Goal: Find specific page/section: Find specific page/section

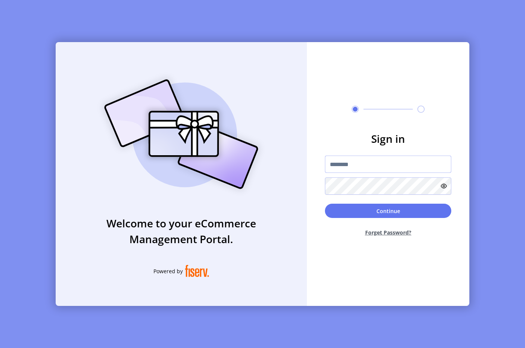
click at [374, 162] on input "text" at bounding box center [388, 164] width 126 height 17
type input "*"
paste input "**********"
type input "**********"
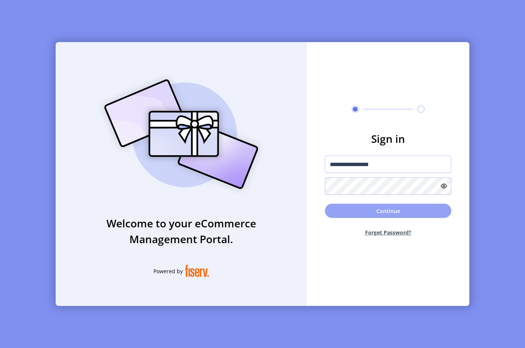
click at [363, 209] on button "Continue" at bounding box center [388, 211] width 126 height 14
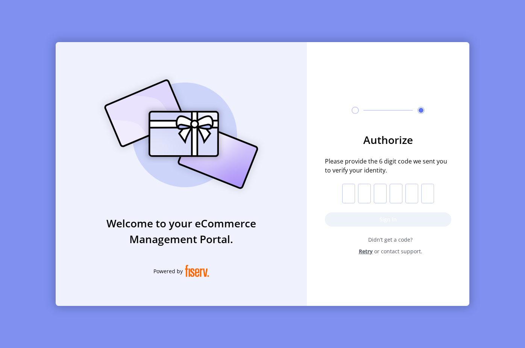
click at [352, 192] on input "text" at bounding box center [348, 194] width 13 height 20
paste input "*"
type input "*"
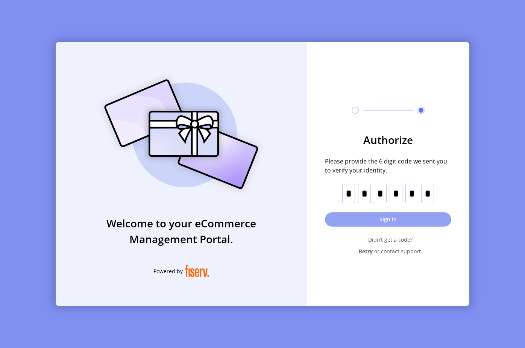
click at [401, 219] on button "Sign in" at bounding box center [388, 220] width 126 height 14
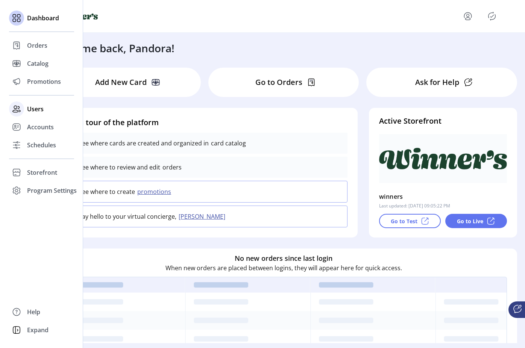
click at [17, 108] on icon at bounding box center [17, 109] width 12 height 12
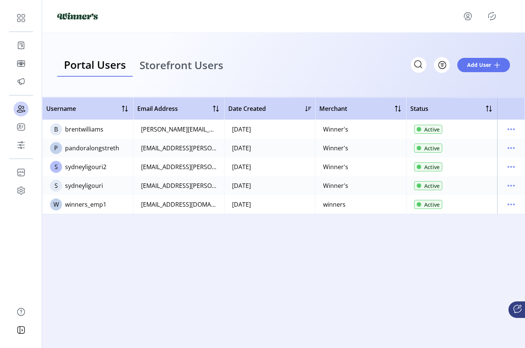
click at [204, 65] on span "Storefront Users" at bounding box center [182, 65] width 84 height 11
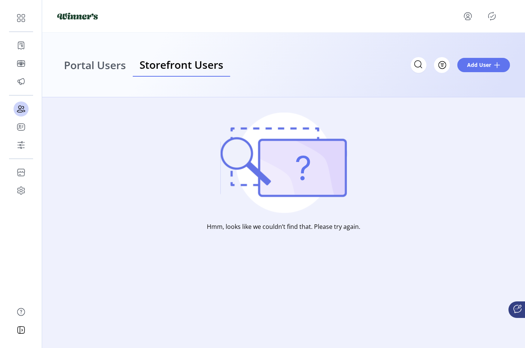
click at [115, 66] on span "Portal Users" at bounding box center [95, 65] width 62 height 11
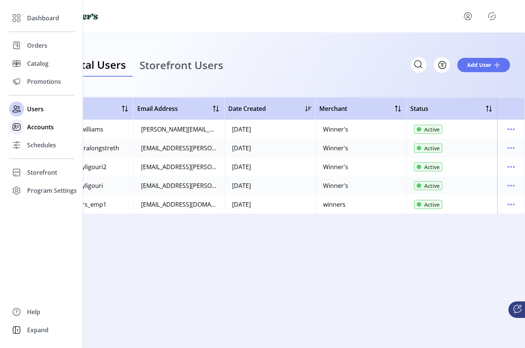
click at [21, 126] on icon at bounding box center [17, 127] width 12 height 12
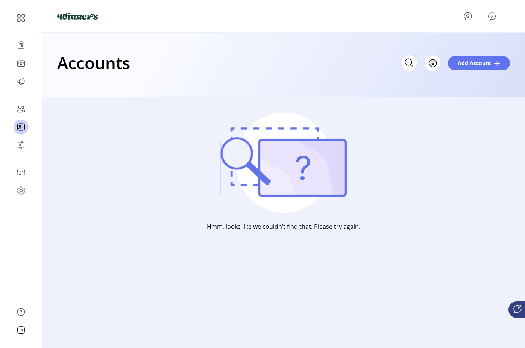
click at [303, 141] on icon at bounding box center [283, 162] width 126 height 100
